Goal: Navigation & Orientation: Understand site structure

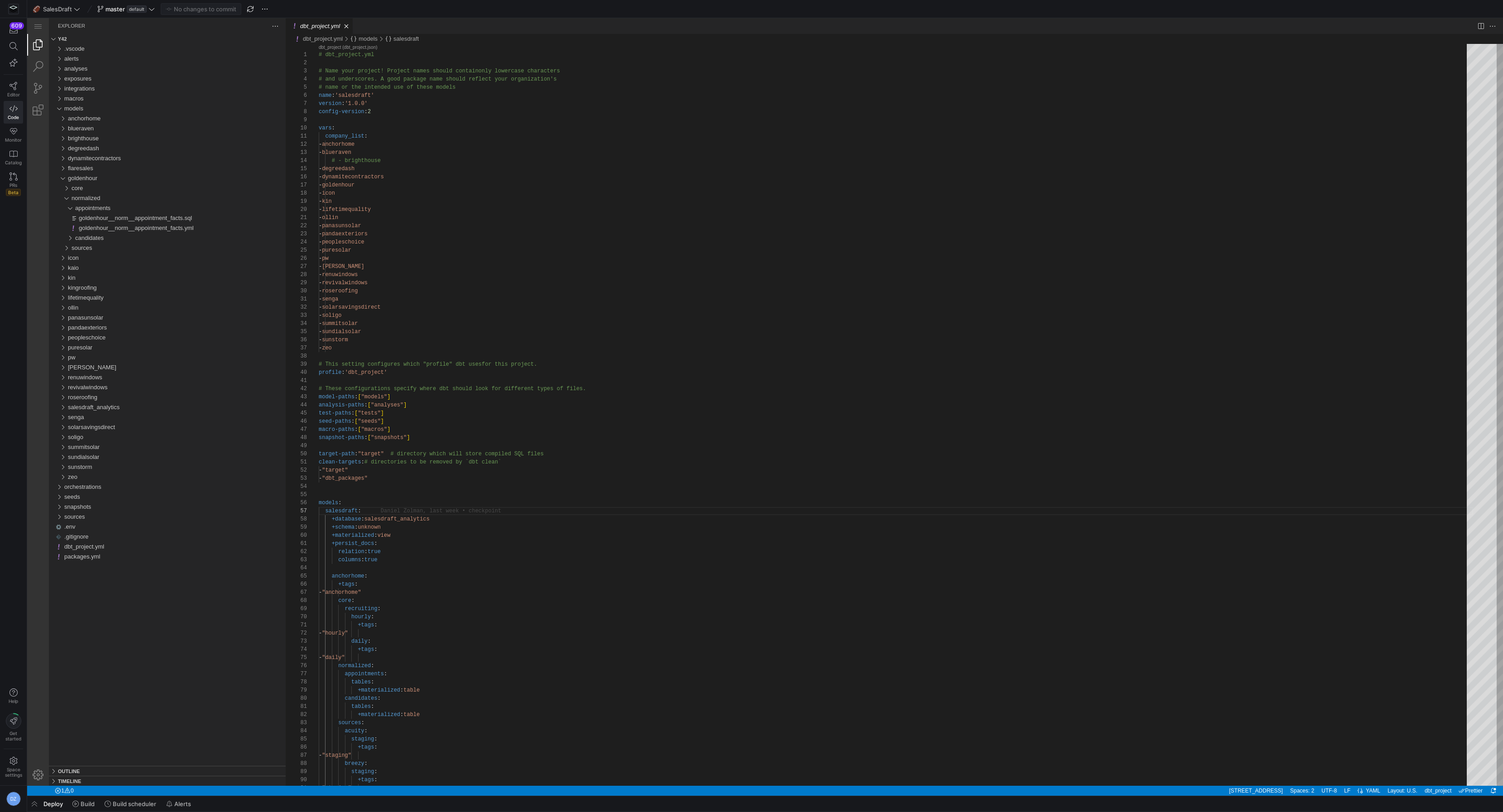
scroll to position [48, 42]
click at [10, 85] on icon at bounding box center [14, 86] width 8 height 8
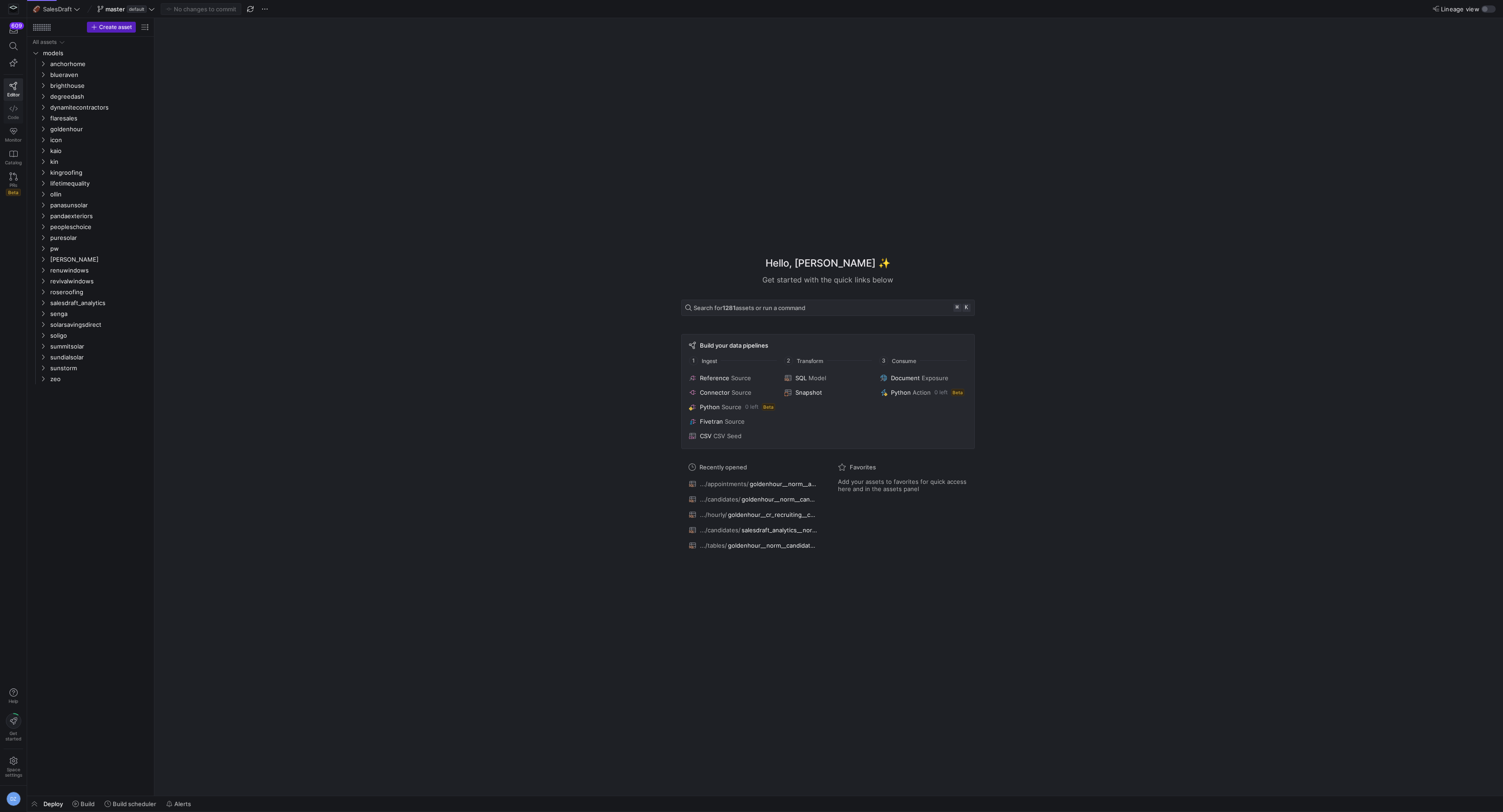
click at [17, 110] on link "Code" at bounding box center [13, 112] width 19 height 22
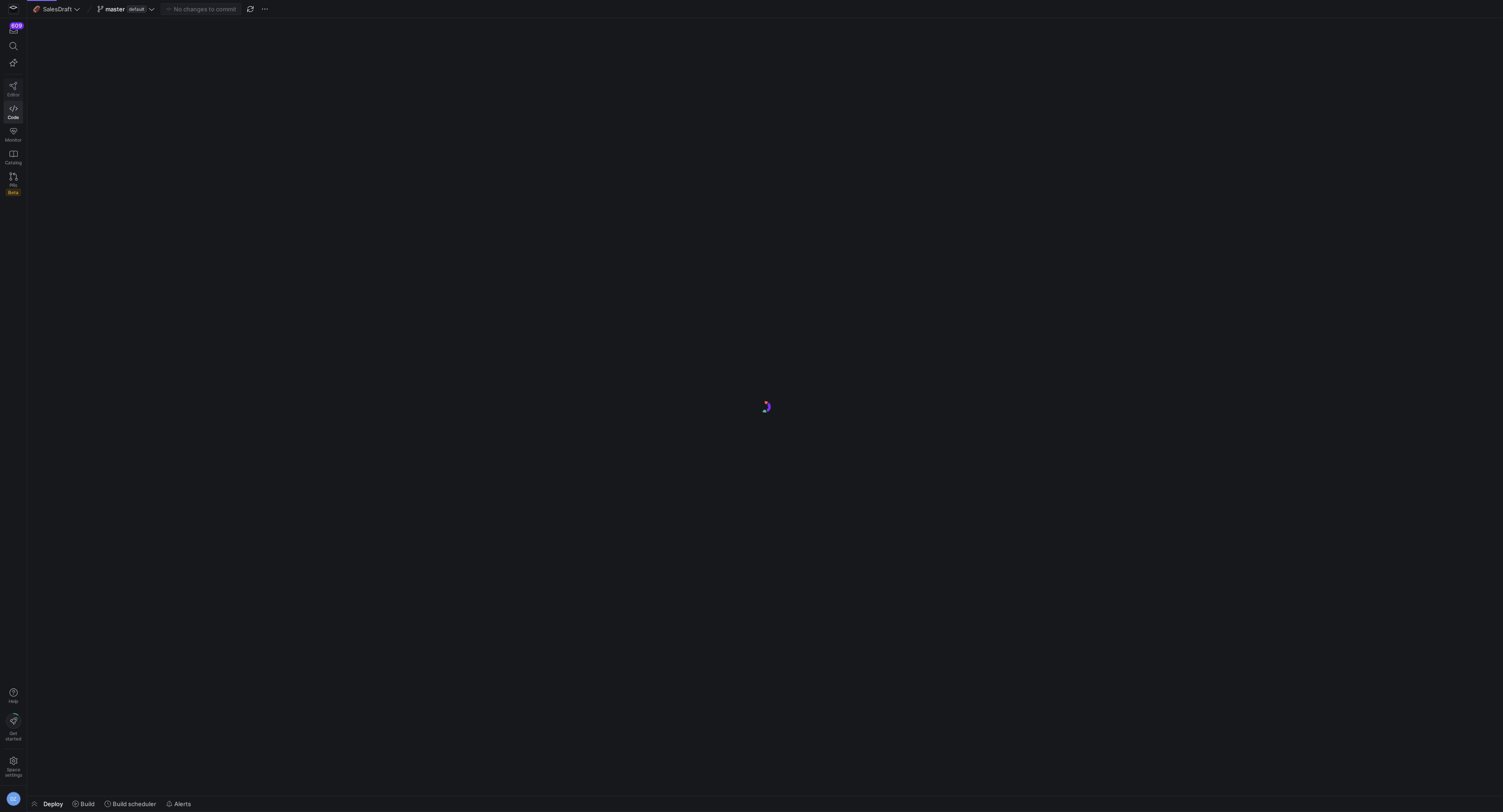
click at [22, 89] on link "Editor" at bounding box center [13, 90] width 19 height 22
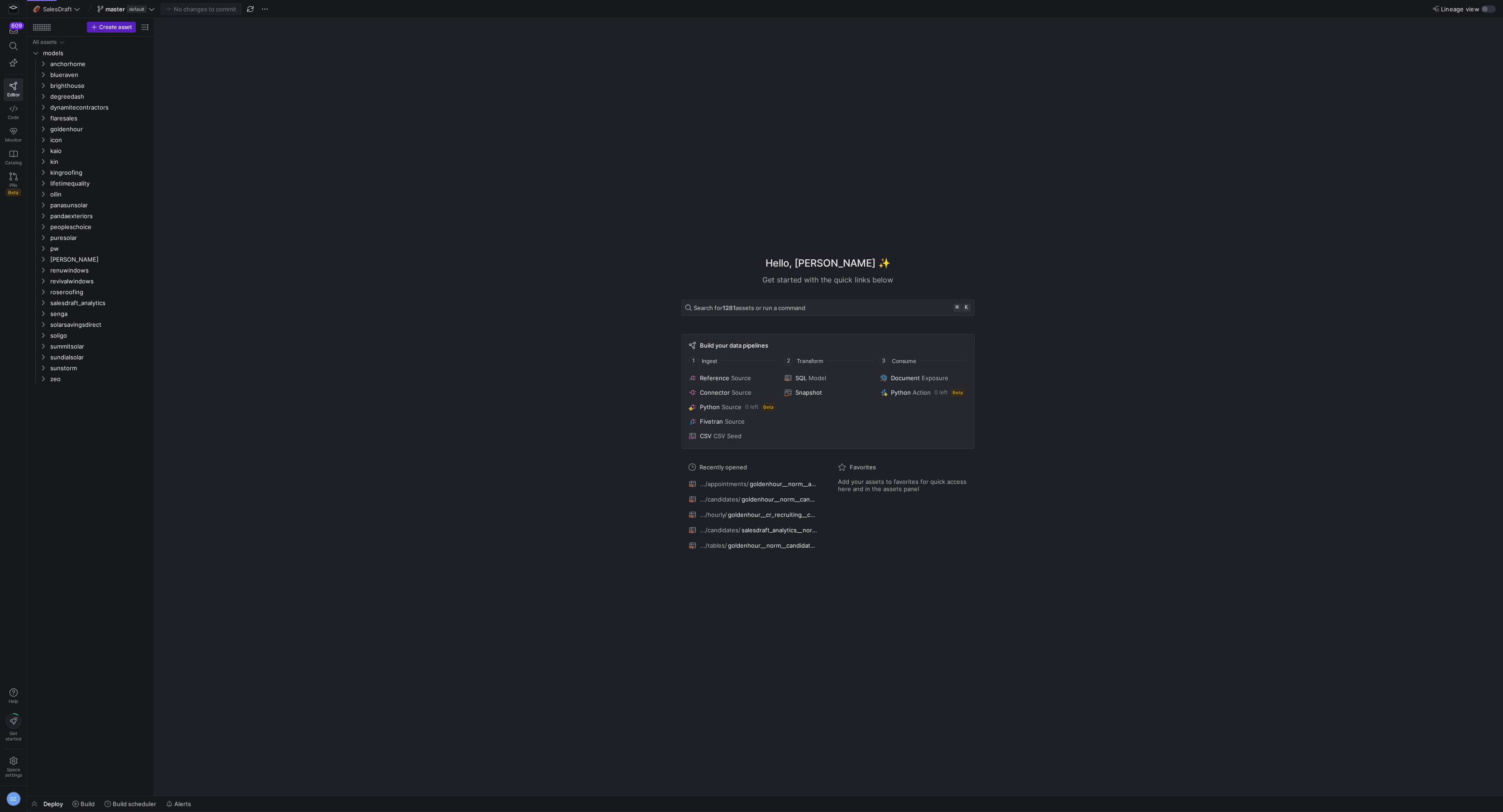
click at [717, 121] on div "Hello, [PERSON_NAME] ✨ Get started with the quick links below Search for 1281 a…" at bounding box center [828, 407] width 1340 height 777
click at [539, 329] on div "Hello, [PERSON_NAME] ✨ Get started with the quick links below Search for 1281 a…" at bounding box center [828, 407] width 1340 height 777
